Goal: Obtain resource: Download file/media

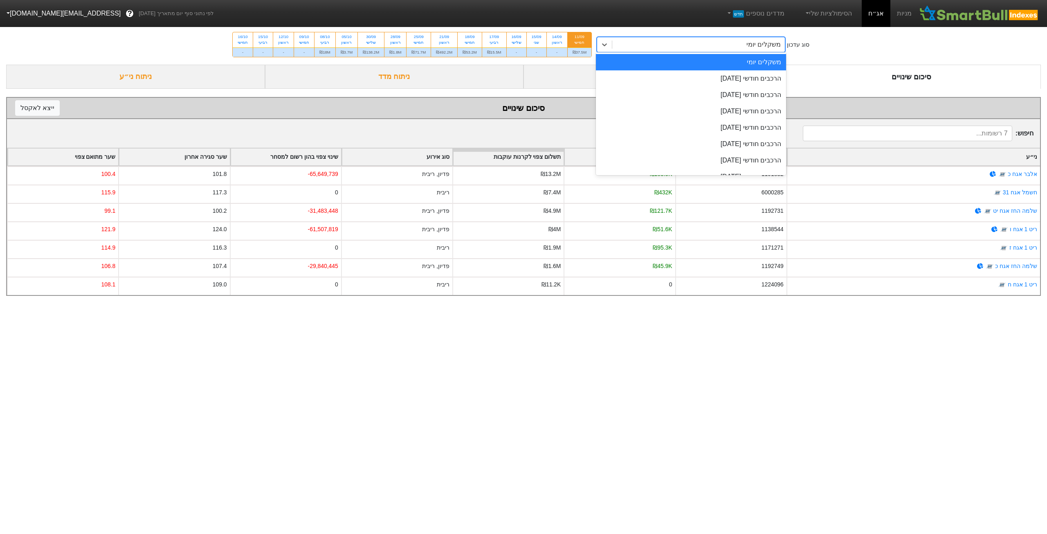
click at [693, 46] on div "משקלים יומי" at bounding box center [698, 44] width 173 height 15
click at [700, 73] on div "הרכבים חודשי [DATE]" at bounding box center [691, 78] width 190 height 16
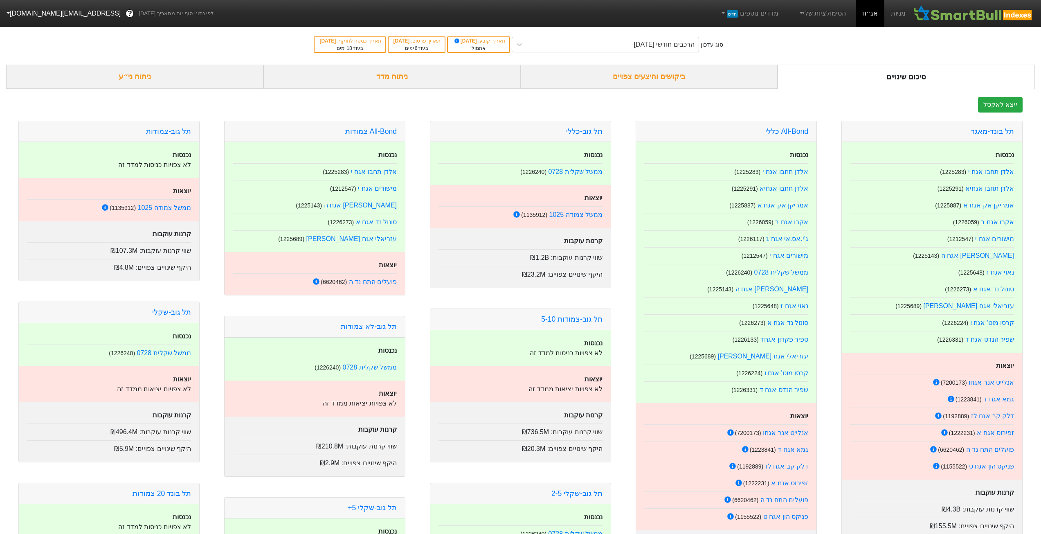
click at [631, 74] on div "ביקושים והיצעים צפויים" at bounding box center [649, 77] width 257 height 24
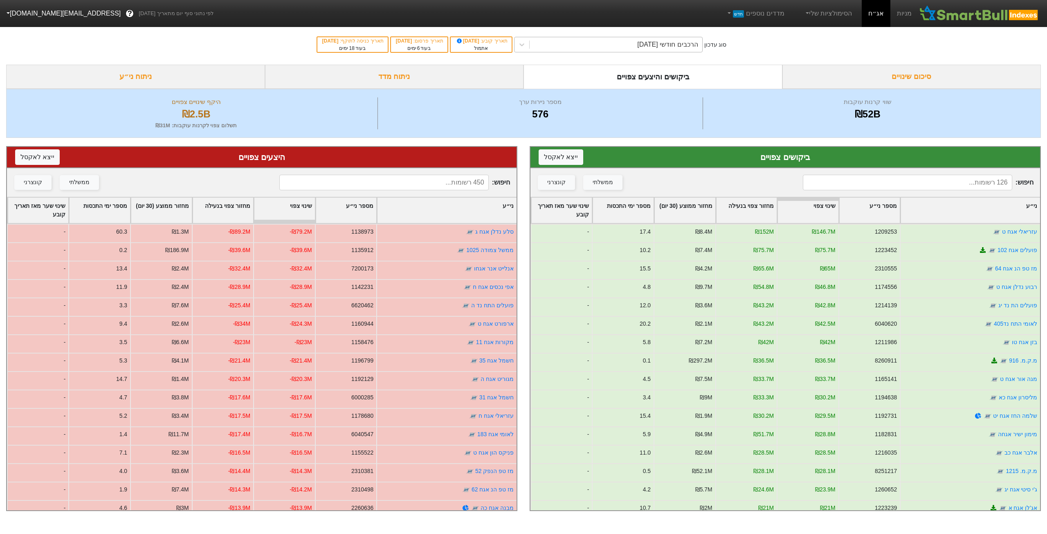
click at [663, 46] on div "הרכבים חודשי [DATE]" at bounding box center [667, 45] width 61 height 10
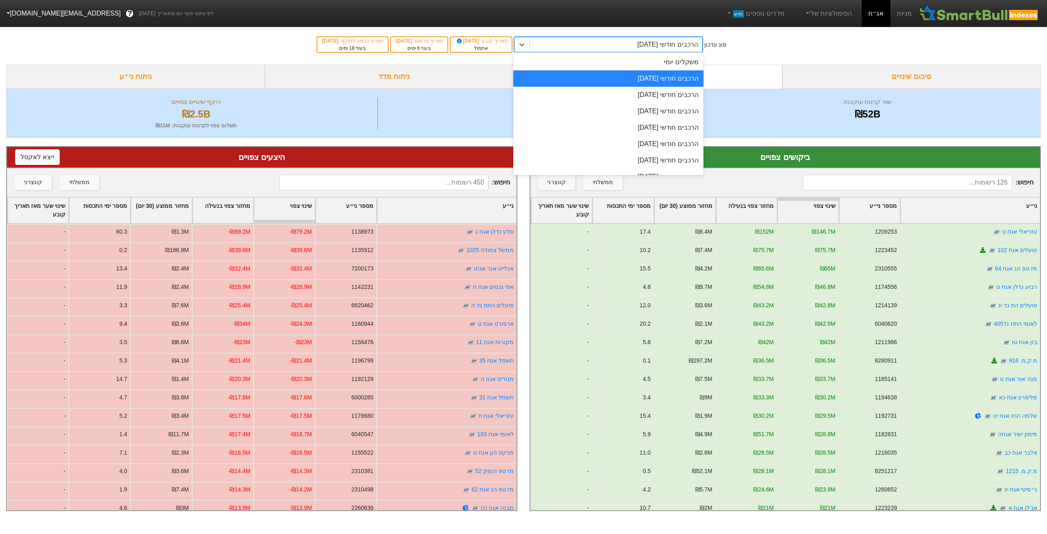
click at [664, 47] on div "הרכבים חודשי [DATE]" at bounding box center [667, 45] width 61 height 10
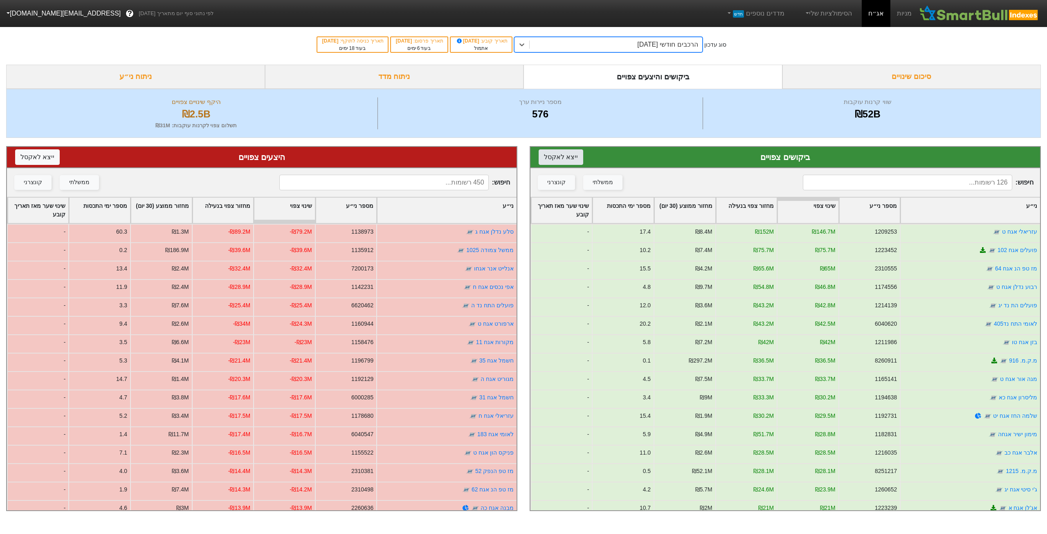
click at [569, 155] on button "ייצא ל אקסל" at bounding box center [561, 157] width 45 height 16
click at [41, 157] on button "ייצא ל אקסל" at bounding box center [37, 157] width 45 height 16
click at [662, 43] on div "הרכבים חודשי [DATE]" at bounding box center [667, 45] width 61 height 10
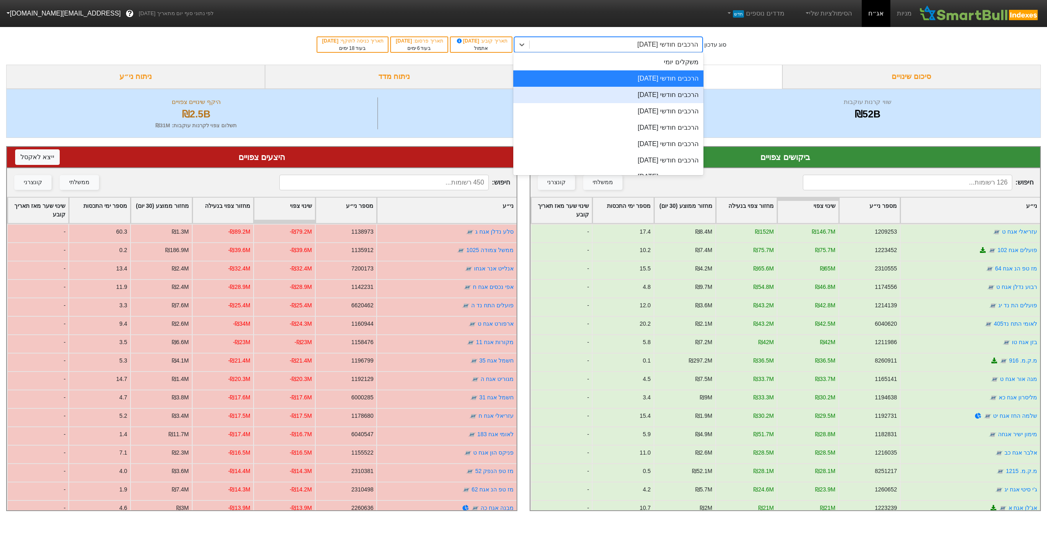
click at [653, 94] on div "הרכבים חודשי [DATE]" at bounding box center [608, 95] width 190 height 16
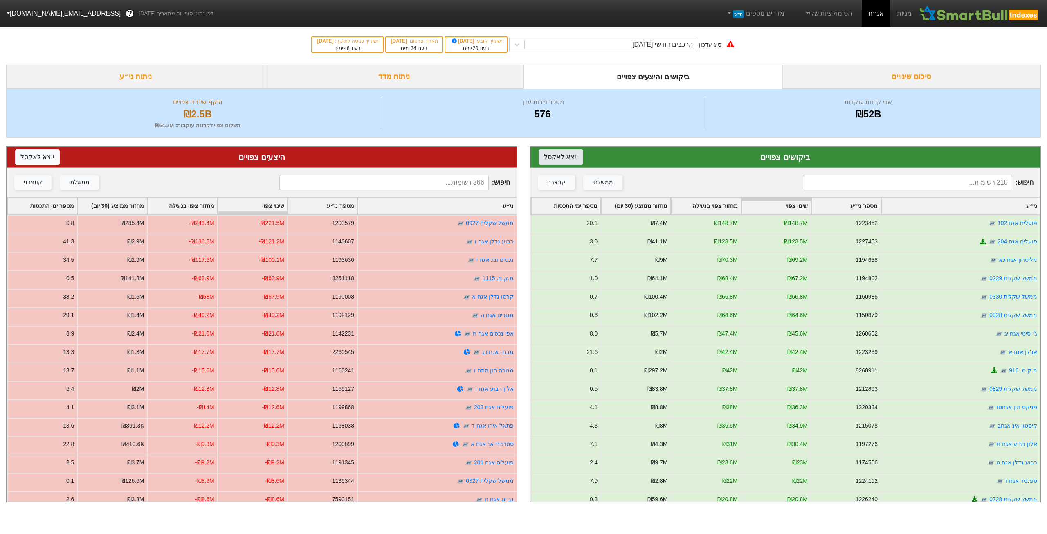
click at [560, 159] on button "ייצא ל אקסל" at bounding box center [561, 157] width 45 height 16
click at [39, 155] on button "ייצא ל אקסל" at bounding box center [37, 157] width 45 height 16
click at [666, 44] on div "הרכבים חודשי [DATE]" at bounding box center [663, 45] width 61 height 10
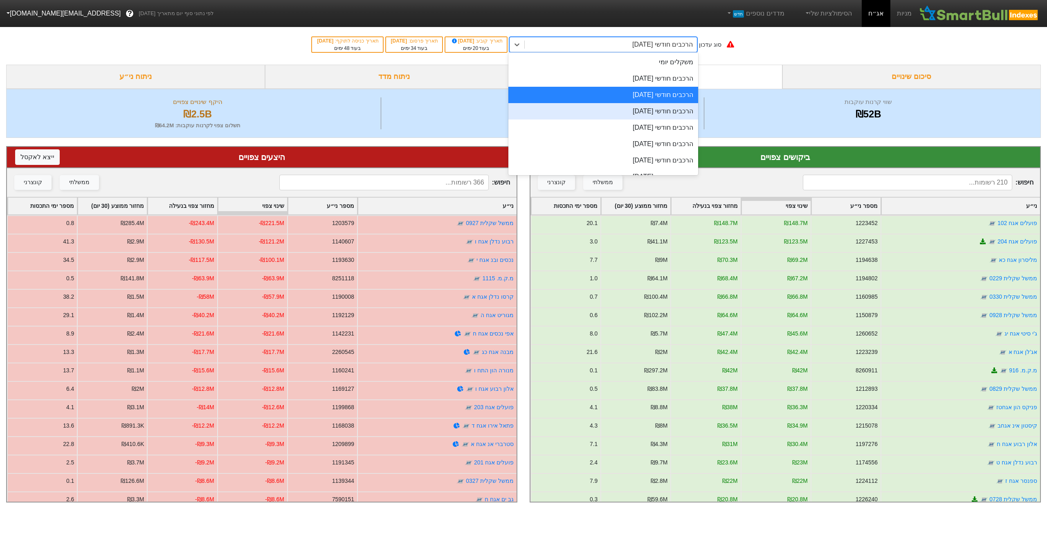
click at [652, 111] on div "הרכבים חודשי [DATE]" at bounding box center [604, 111] width 190 height 16
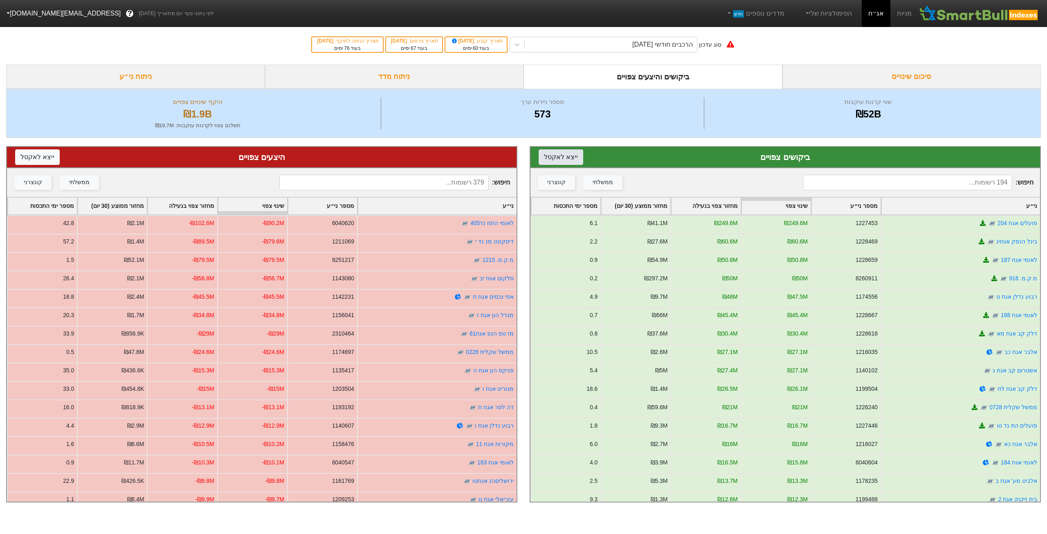
click at [563, 160] on button "ייצא ל אקסל" at bounding box center [561, 157] width 45 height 16
click at [47, 151] on button "ייצא ל אקסל" at bounding box center [37, 157] width 45 height 16
click at [663, 49] on div "הרכבים חודשי [DATE]" at bounding box center [663, 45] width 61 height 10
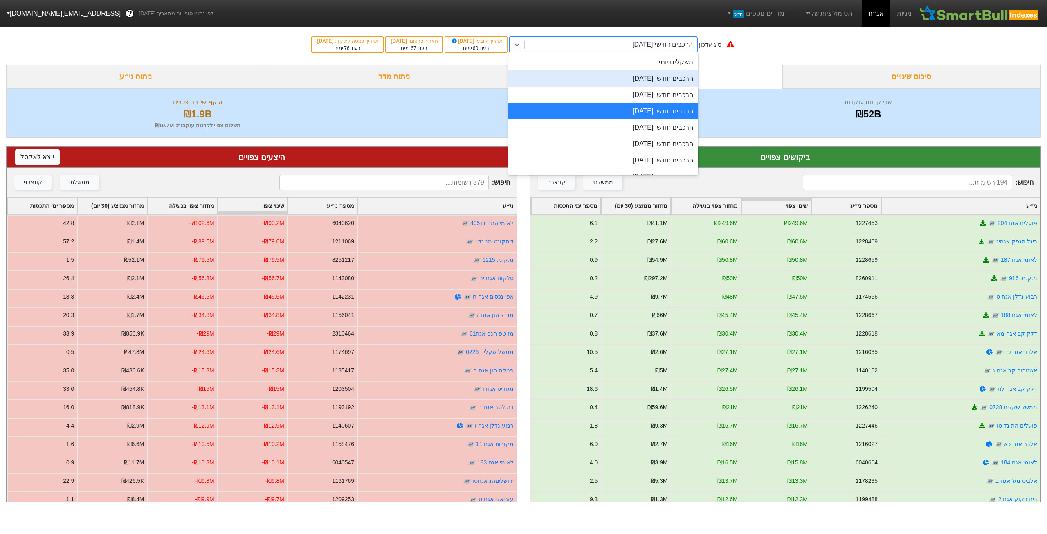
click at [654, 81] on div "הרכבים חודשי [DATE]" at bounding box center [604, 78] width 190 height 16
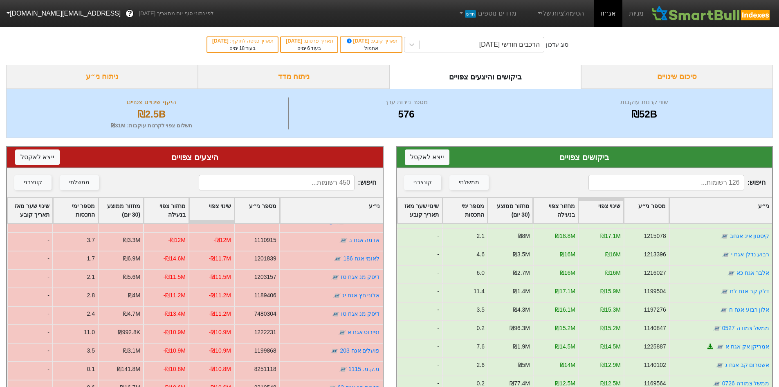
scroll to position [368, 0]
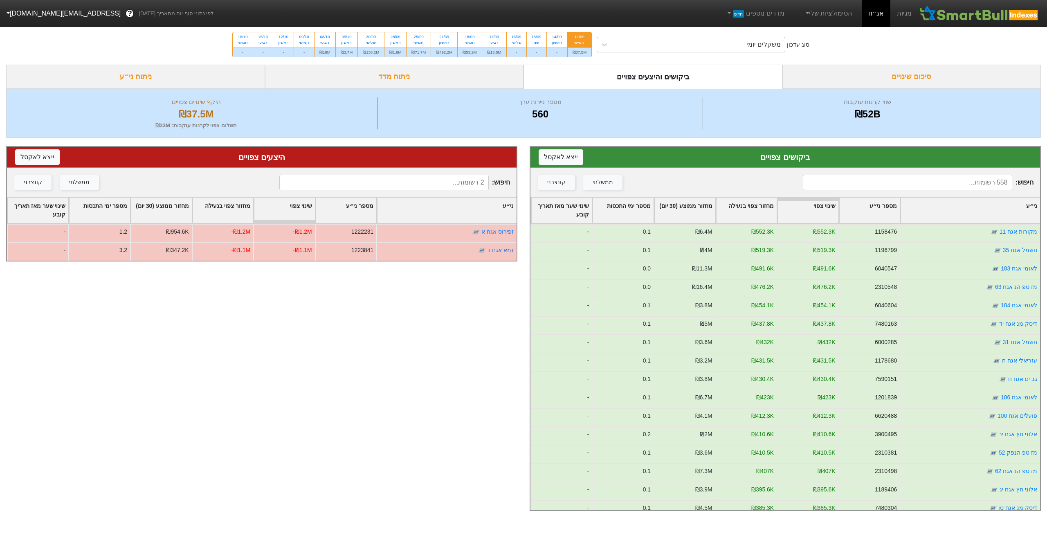
click at [760, 39] on div "משקלים יומי" at bounding box center [698, 44] width 173 height 15
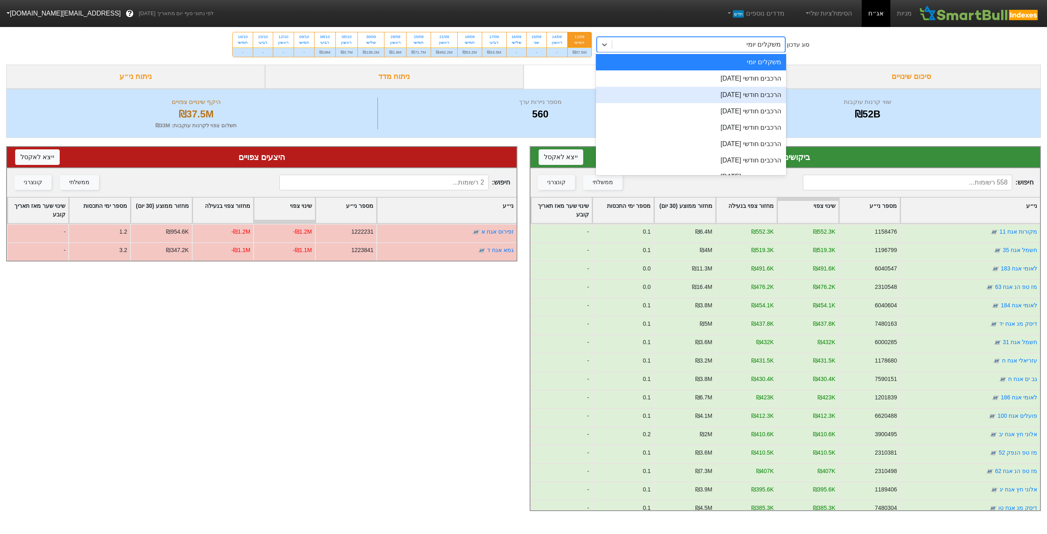
click at [742, 92] on div "הרכבים חודשי [DATE]" at bounding box center [691, 95] width 190 height 16
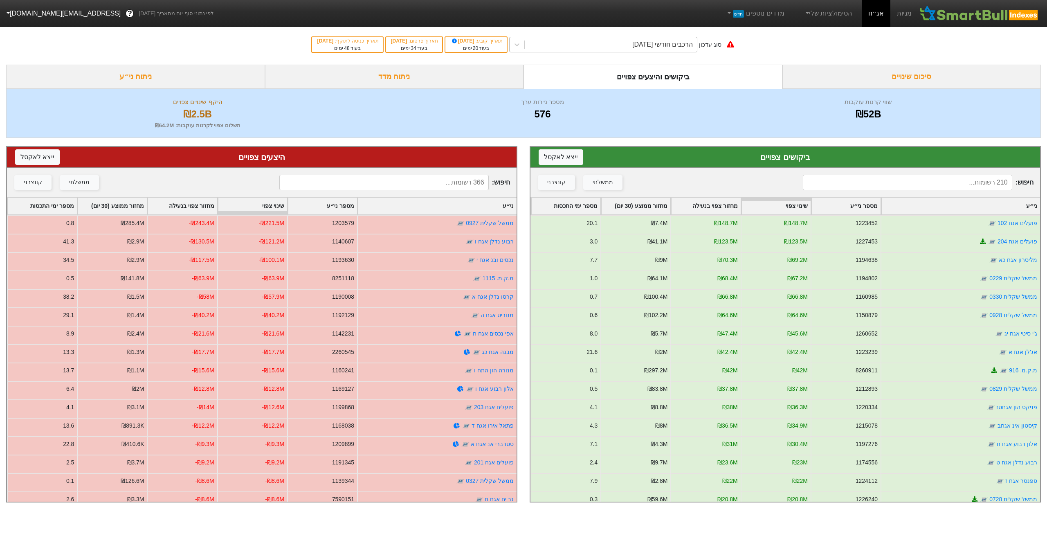
drag, startPoint x: 656, startPoint y: 44, endPoint x: 657, endPoint y: 50, distance: 6.6
click at [656, 44] on div "הרכבים חודשי [DATE]" at bounding box center [663, 45] width 61 height 10
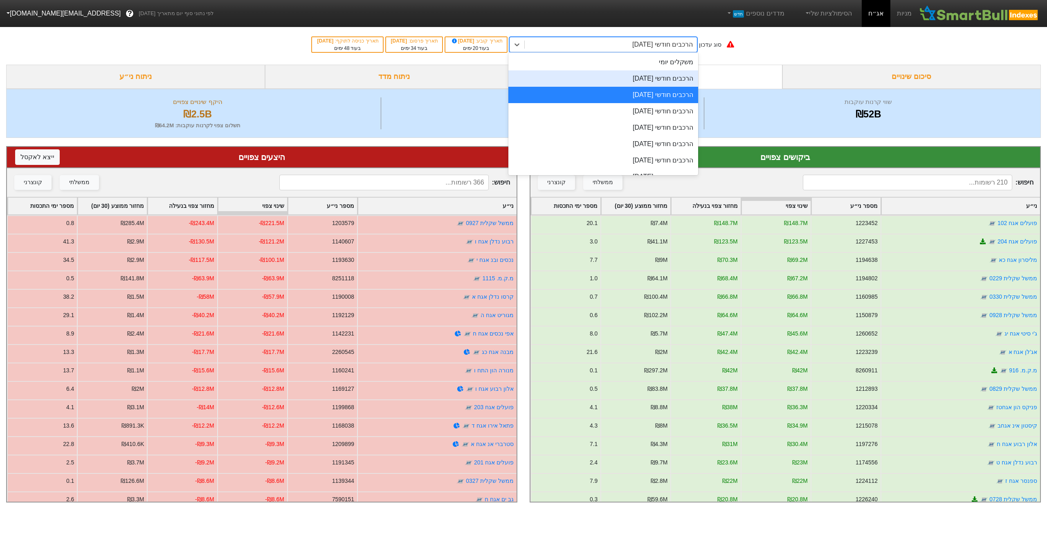
click at [657, 79] on div "הרכבים חודשי [DATE]" at bounding box center [604, 78] width 190 height 16
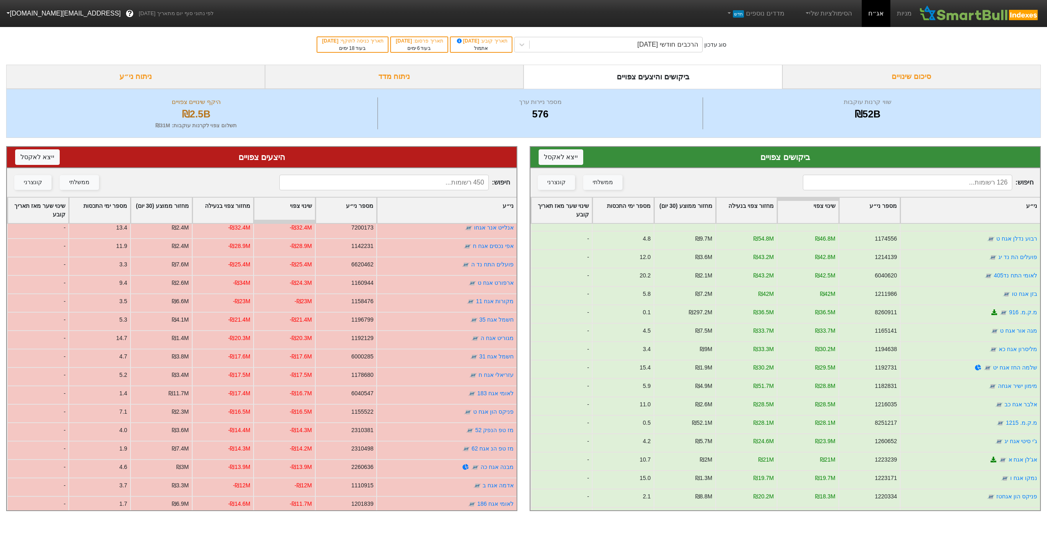
scroll to position [205, 0]
